Goal: Task Accomplishment & Management: Manage account settings

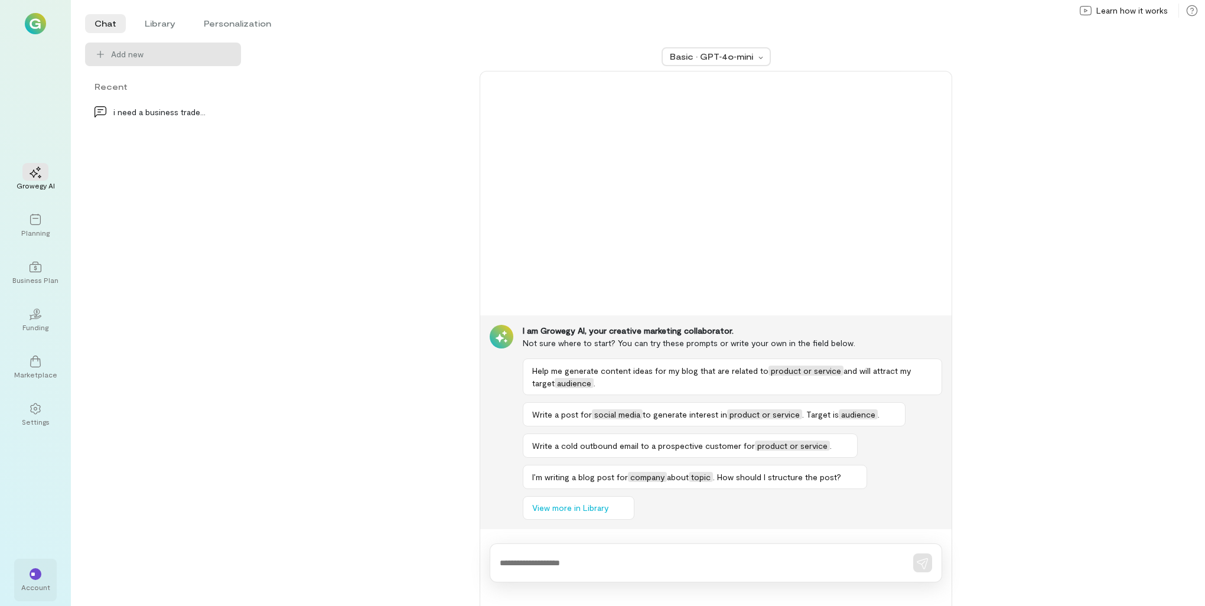
click at [40, 577] on div "**" at bounding box center [36, 574] width 12 height 12
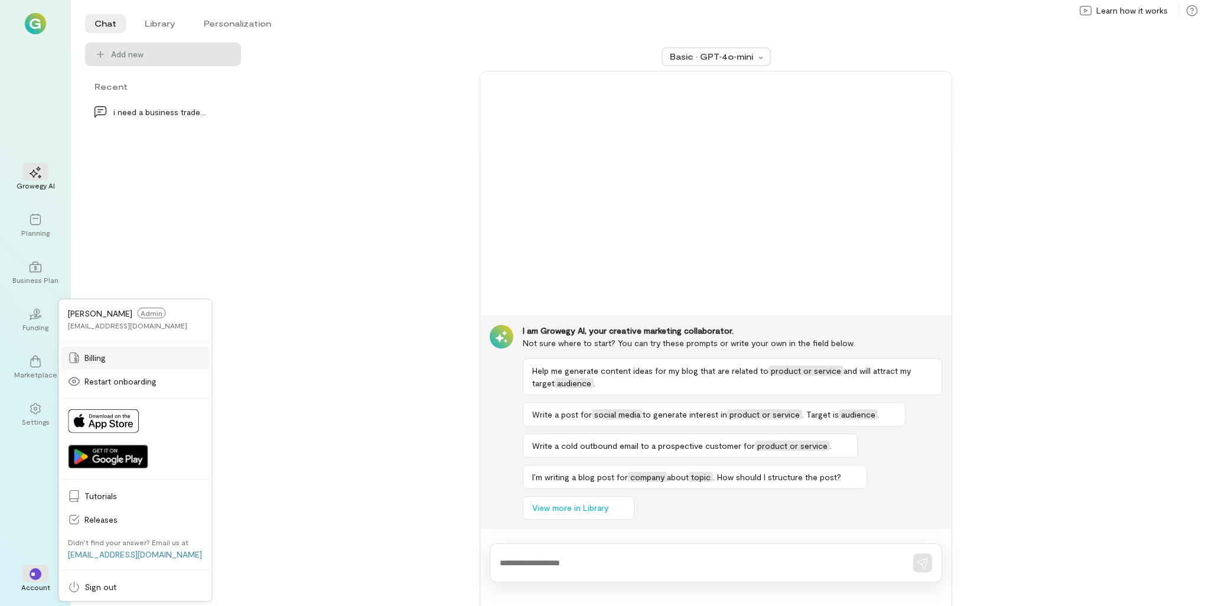
click at [110, 358] on span "Billing" at bounding box center [143, 358] width 118 height 12
